Goal: Find specific page/section: Find specific page/section

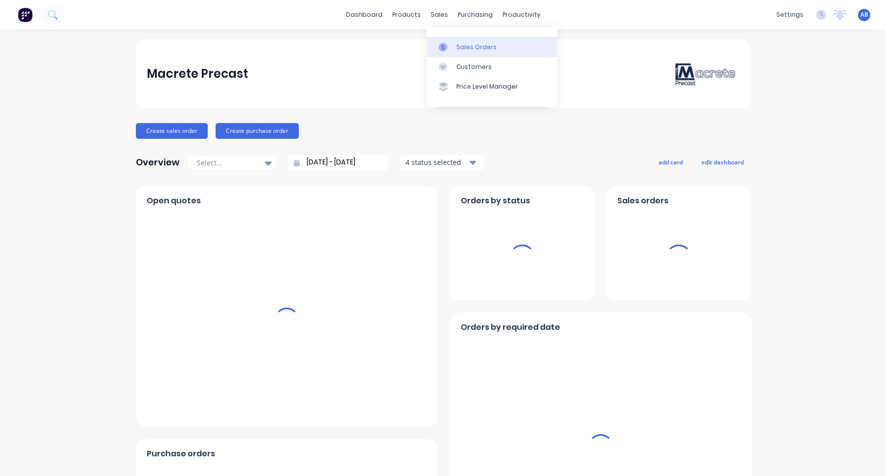
click at [460, 47] on div "Sales Orders" at bounding box center [476, 47] width 40 height 9
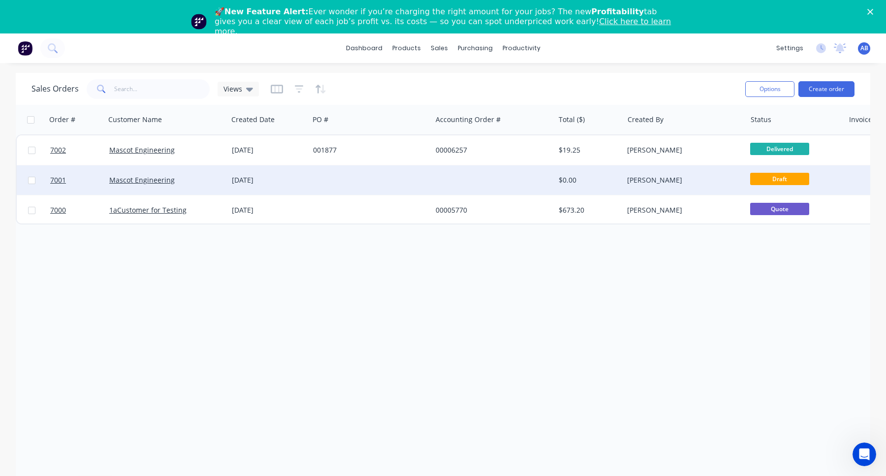
click at [418, 171] on div at bounding box center [370, 180] width 123 height 30
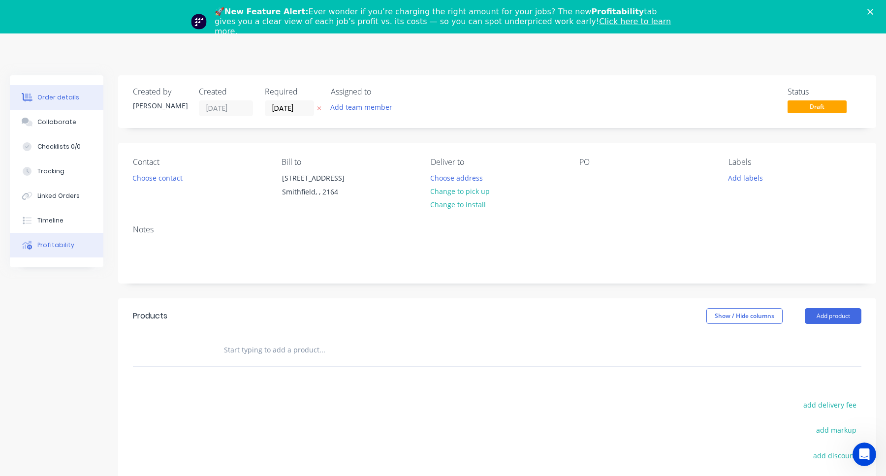
click at [62, 243] on div "Profitability" at bounding box center [55, 245] width 37 height 9
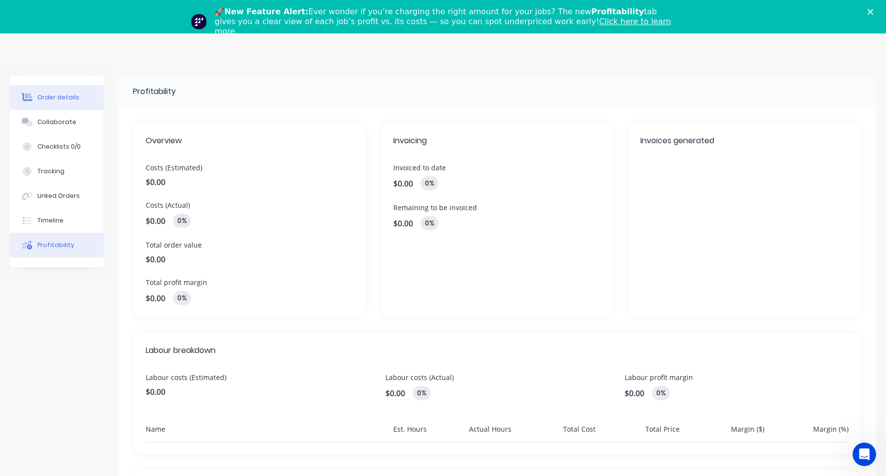
click at [78, 101] on button "Order details" at bounding box center [57, 97] width 94 height 25
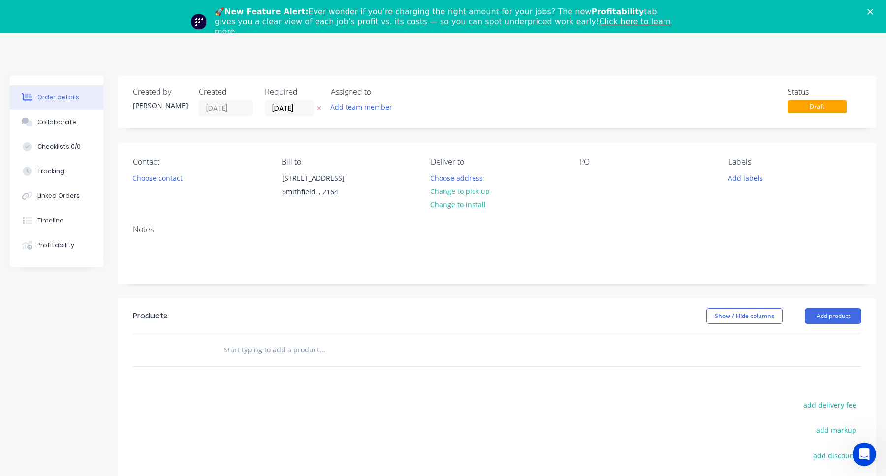
click at [310, 346] on input "text" at bounding box center [321, 350] width 197 height 20
type input "MAC"
